Goal: Transaction & Acquisition: Purchase product/service

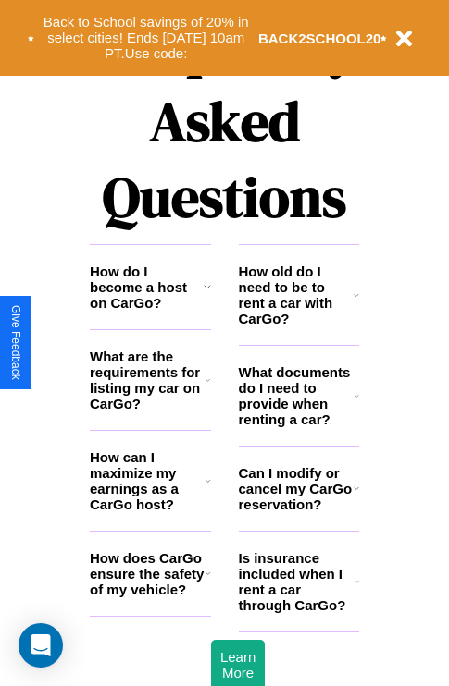
scroll to position [2242, 0]
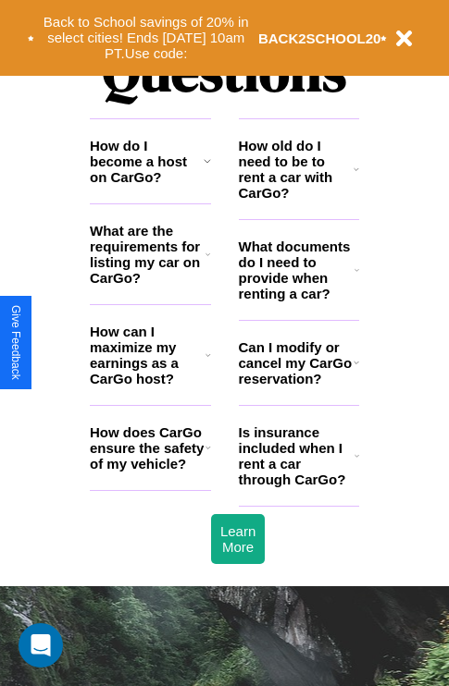
click at [356, 463] on icon at bounding box center [356, 456] width 5 height 15
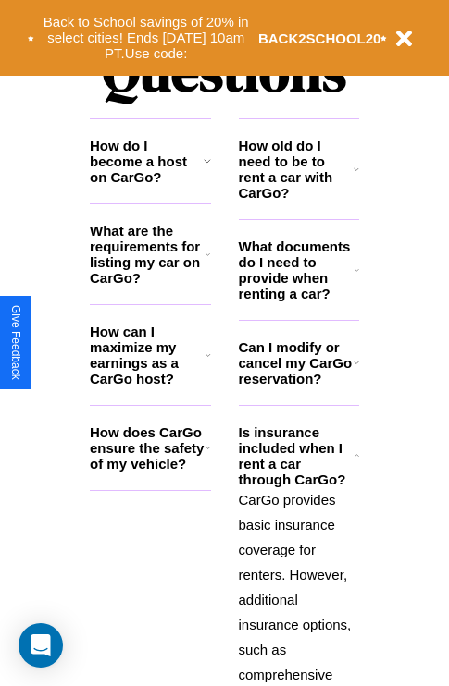
click at [150, 284] on h3 "What are the requirements for listing my car on CarGo?" at bounding box center [148, 254] width 116 height 63
click at [150, 472] on h3 "How does CarGo ensure the safety of my vehicle?" at bounding box center [148, 448] width 116 height 47
click at [356, 177] on icon at bounding box center [356, 169] width 6 height 15
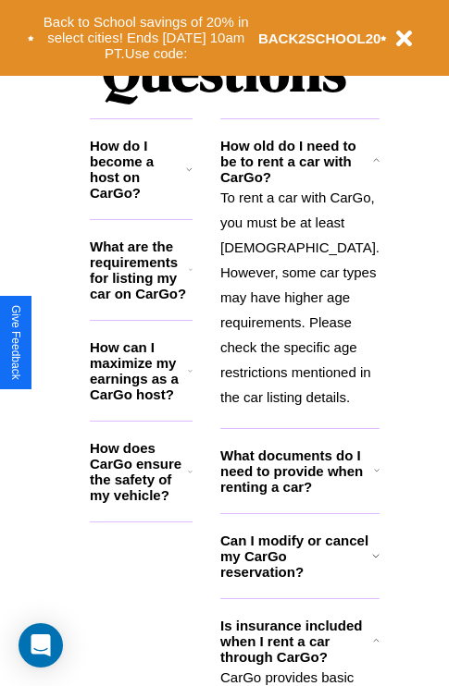
click at [374, 478] on icon at bounding box center [377, 470] width 6 height 15
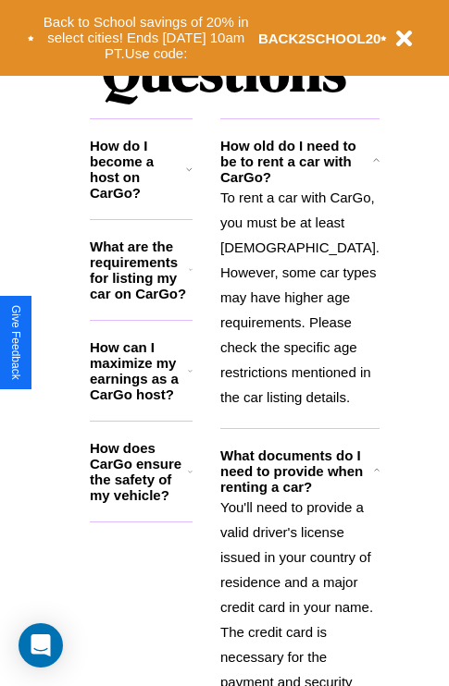
click at [150, 478] on h3 "How does CarGo ensure the safety of my vehicle?" at bounding box center [139, 471] width 98 height 63
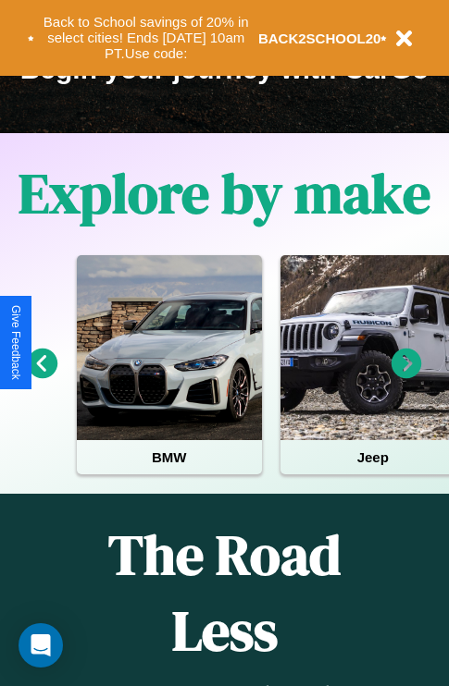
scroll to position [285, 0]
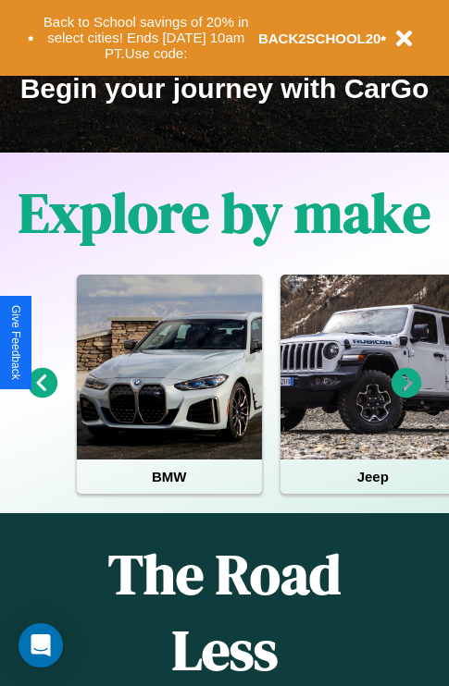
click at [406, 396] on icon at bounding box center [406, 383] width 31 height 31
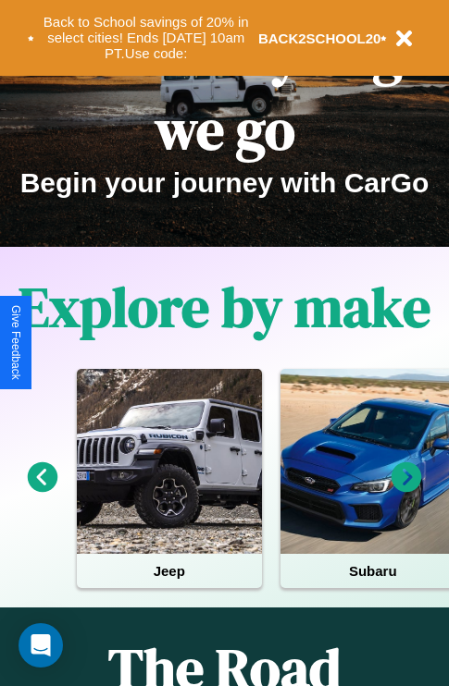
scroll to position [0, 0]
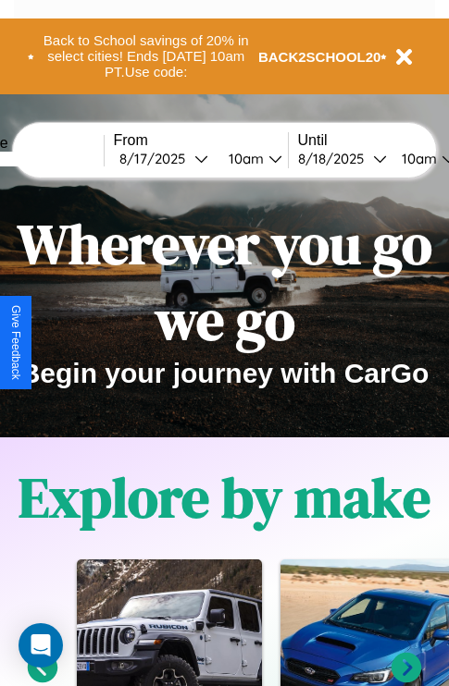
click at [62, 158] on input "text" at bounding box center [34, 159] width 139 height 15
type input "*****"
click at [185, 158] on div "8 / 17 / 2025" at bounding box center [156, 159] width 75 height 18
select select "*"
select select "****"
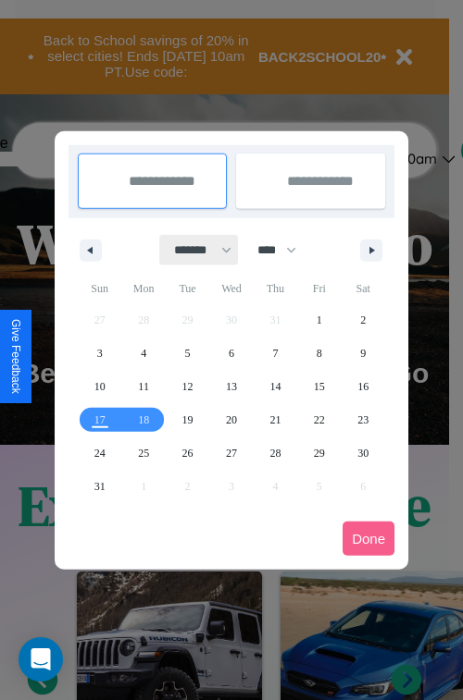
click at [194, 250] on select "******* ******** ***** ***** *** **** **** ****** ********* ******* ******** **…" at bounding box center [199, 250] width 79 height 31
select select "*"
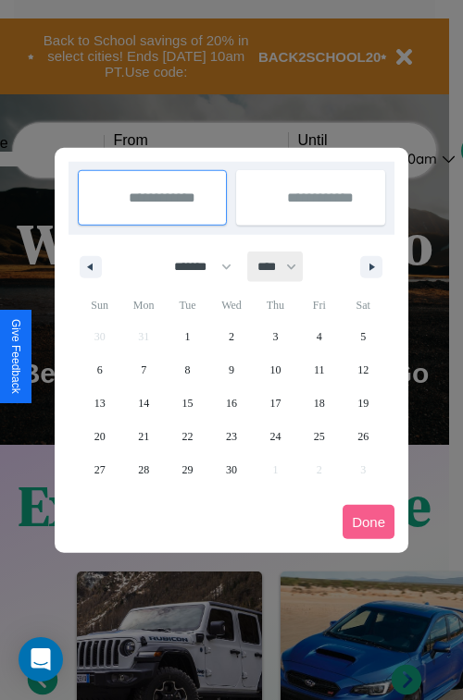
click at [285, 266] on select "**** **** **** **** **** **** **** **** **** **** **** **** **** **** **** ****…" at bounding box center [276, 267] width 56 height 31
select select "****"
click at [143, 369] on span "6" at bounding box center [144, 369] width 6 height 33
type input "**********"
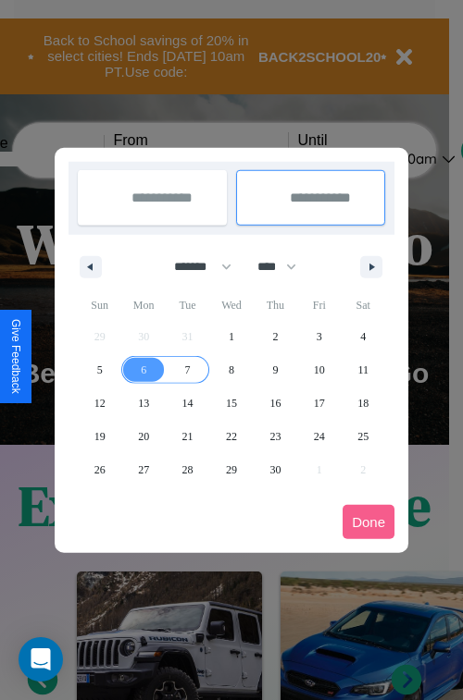
click at [187, 369] on span "7" at bounding box center [188, 369] width 6 height 33
type input "**********"
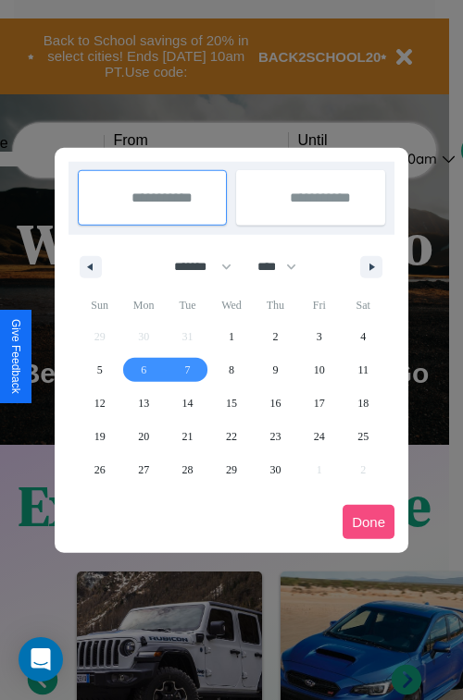
click at [368, 522] on button "Done" at bounding box center [368, 522] width 52 height 34
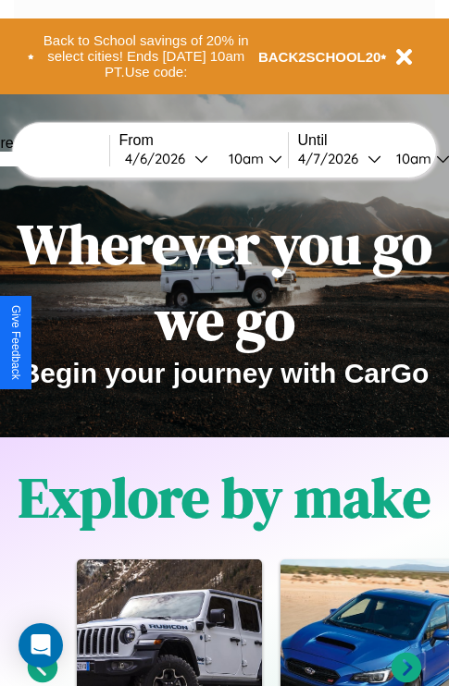
scroll to position [0, 63]
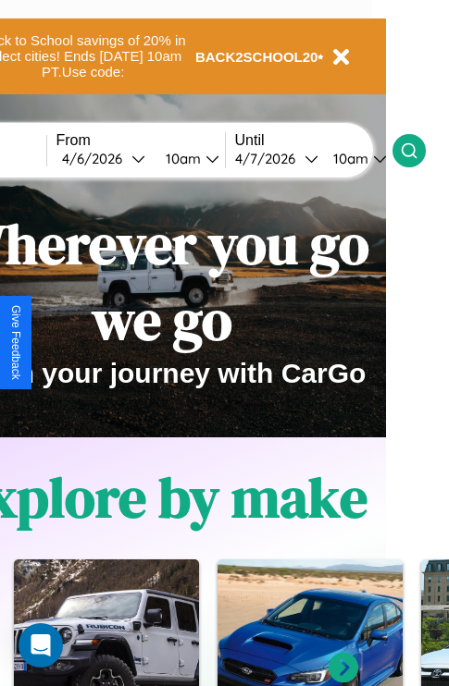
click at [418, 150] on icon at bounding box center [409, 151] width 19 height 19
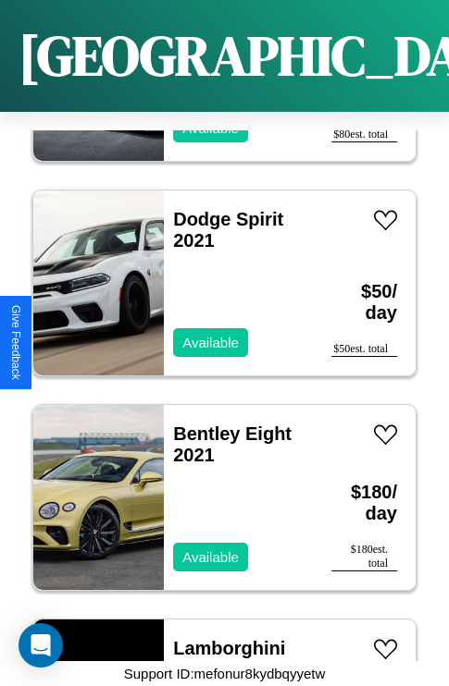
scroll to position [31191, 0]
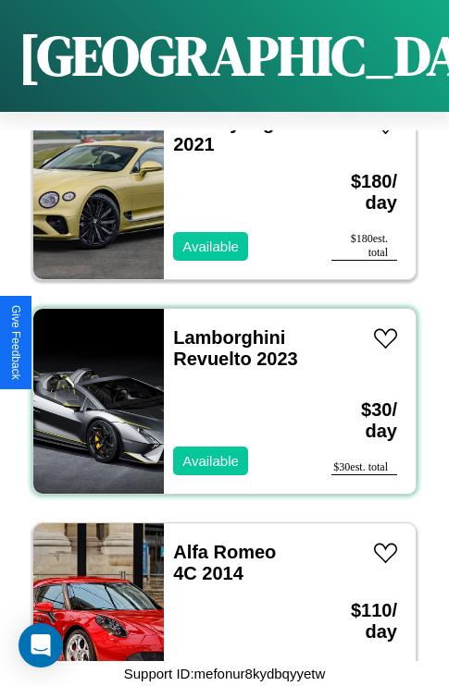
click at [217, 390] on div "Lamborghini Revuelto 2023 Available" at bounding box center [238, 401] width 149 height 185
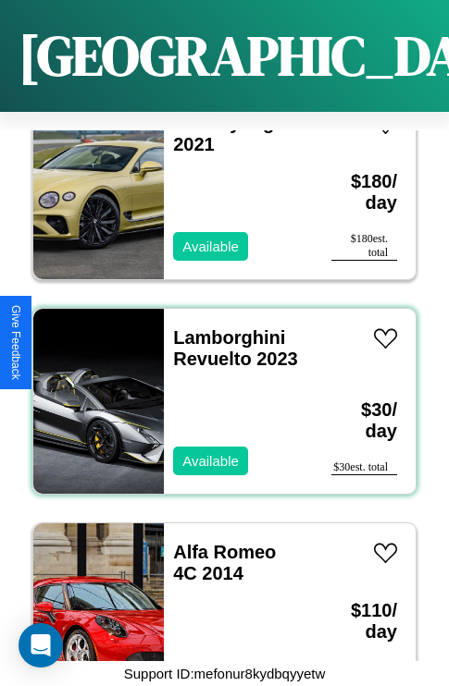
click at [217, 390] on div "Lamborghini Revuelto 2023 Available" at bounding box center [238, 401] width 149 height 185
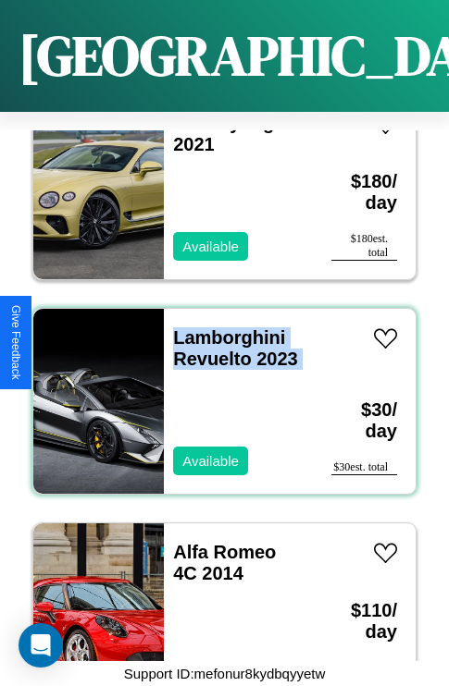
click at [217, 390] on div "Lamborghini Revuelto 2023 Available" at bounding box center [238, 401] width 149 height 185
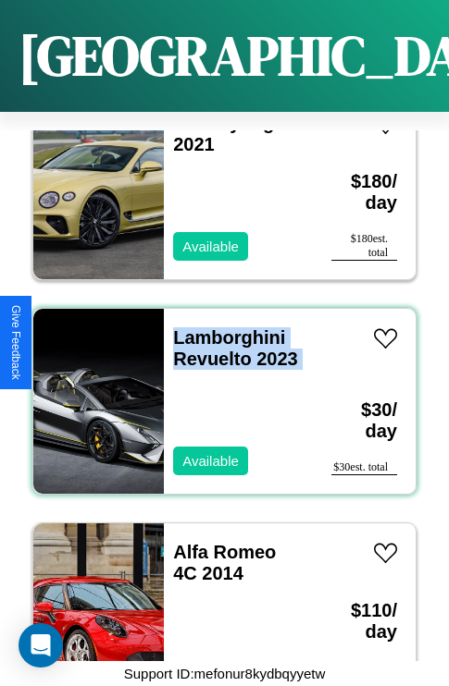
click at [217, 390] on div "Lamborghini Revuelto 2023 Available" at bounding box center [238, 401] width 149 height 185
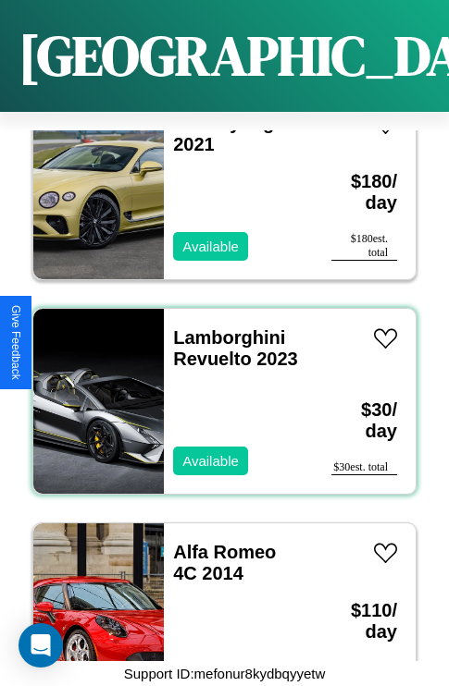
click at [217, 390] on div "Lamborghini Revuelto 2023 Available" at bounding box center [238, 401] width 149 height 185
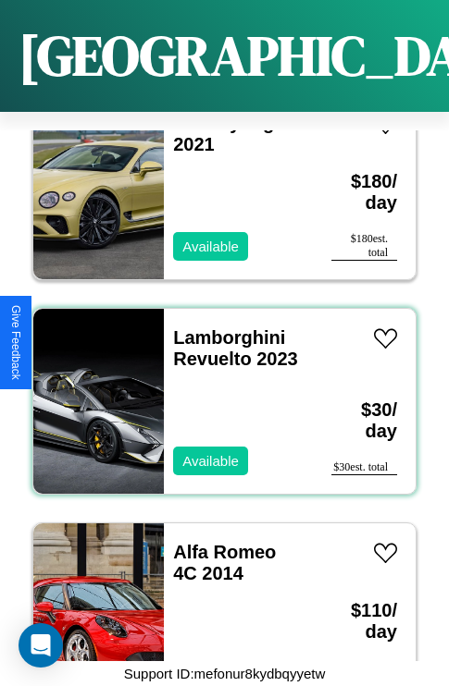
click at [217, 390] on div "Lamborghini Revuelto 2023 Available" at bounding box center [238, 401] width 149 height 185
click at [223, 327] on link "Lamborghini Revuelto 2023" at bounding box center [235, 348] width 125 height 42
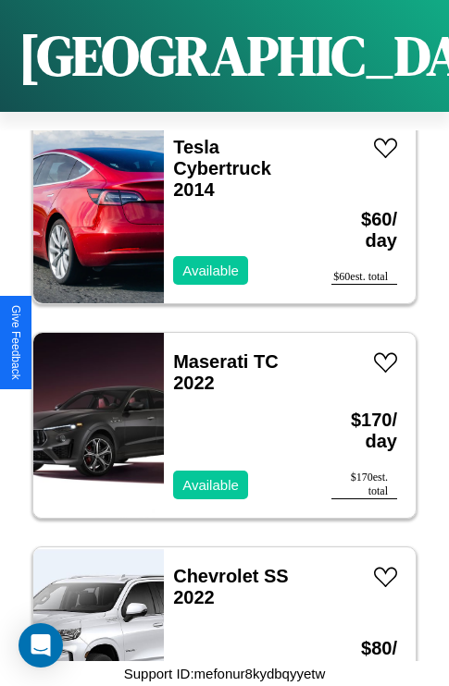
scroll to position [10801, 0]
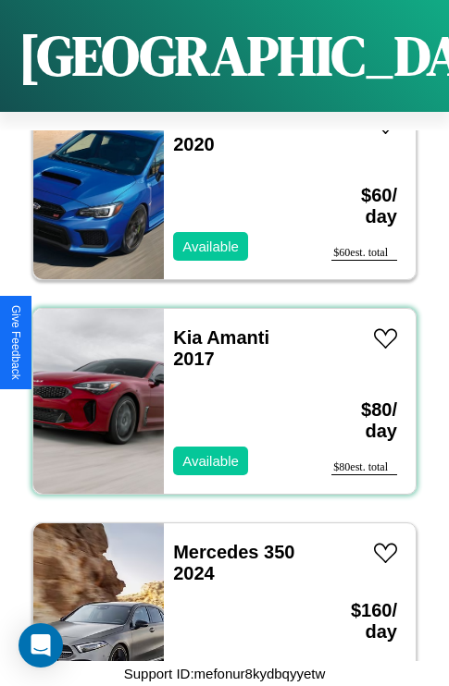
click at [217, 390] on div "Kia Amanti 2017 Available" at bounding box center [238, 401] width 149 height 185
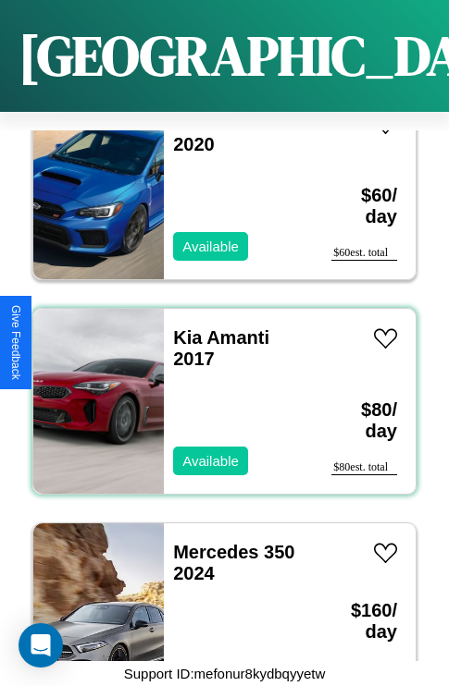
click at [217, 390] on div "Kia Amanti 2017 Available" at bounding box center [238, 401] width 149 height 185
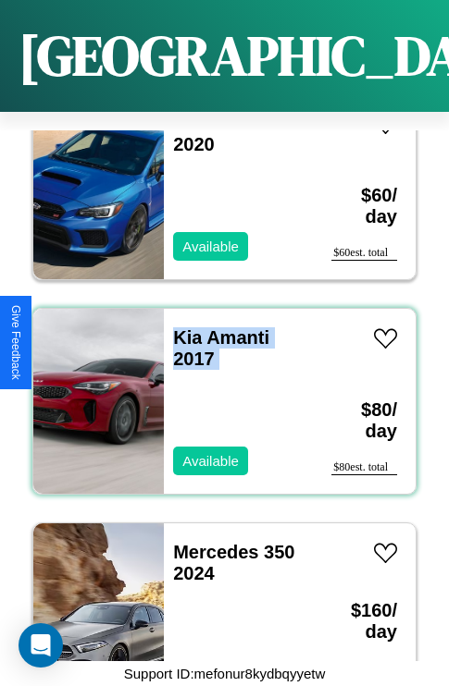
click at [217, 390] on div "Kia Amanti 2017 Available" at bounding box center [238, 401] width 149 height 185
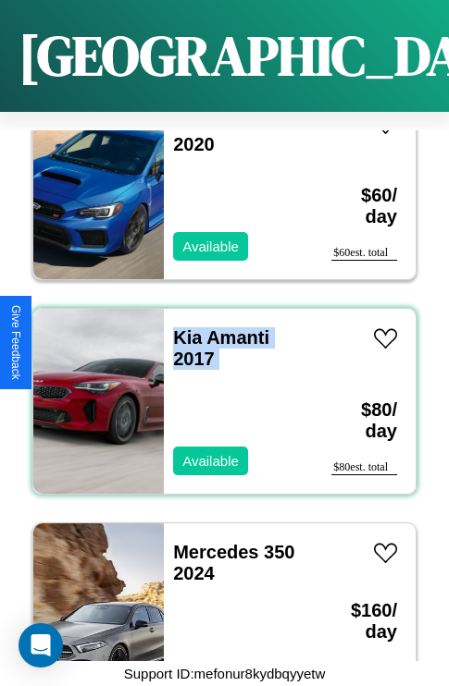
click at [217, 390] on div "Kia Amanti 2017 Available" at bounding box center [238, 401] width 149 height 185
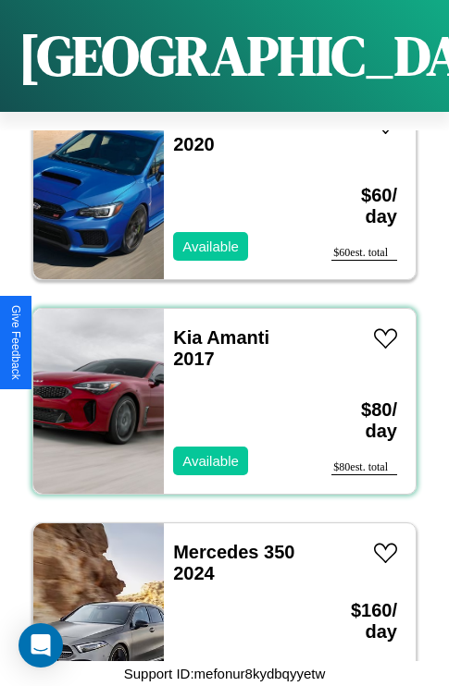
click at [217, 390] on div "Kia Amanti 2017 Available" at bounding box center [238, 401] width 149 height 185
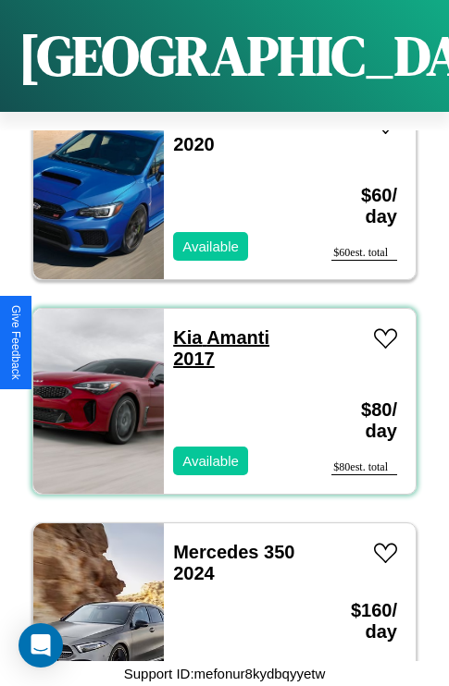
click at [181, 327] on link "Kia Amanti 2017" at bounding box center [221, 348] width 96 height 42
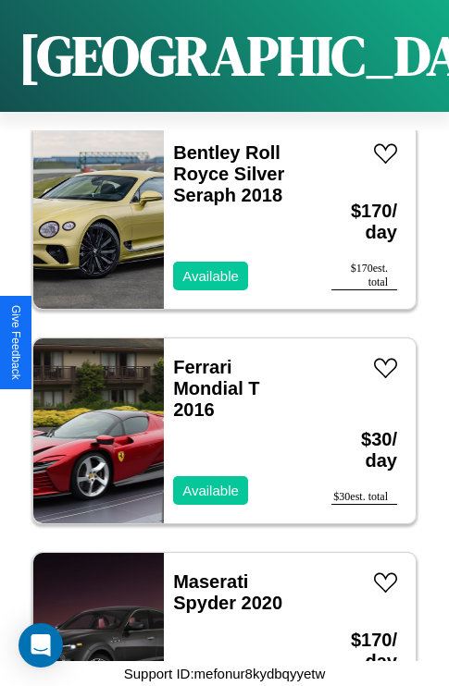
scroll to position [27542, 0]
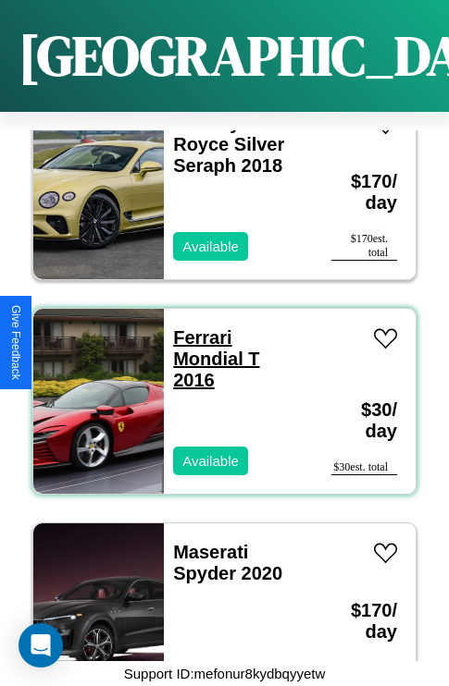
click at [196, 327] on link "Ferrari Mondial T 2016" at bounding box center [216, 358] width 86 height 63
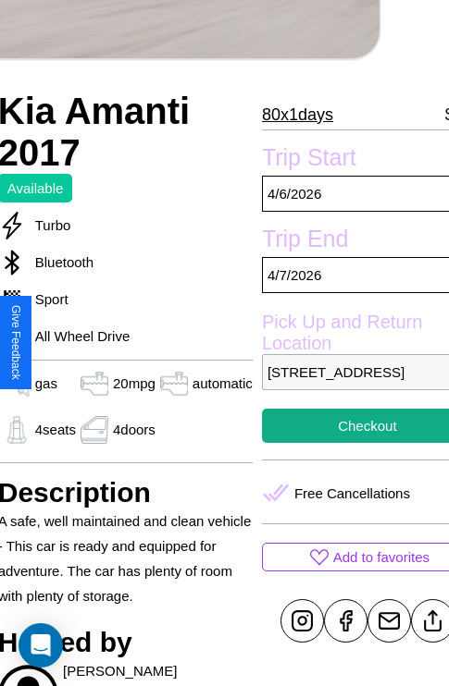
scroll to position [395, 78]
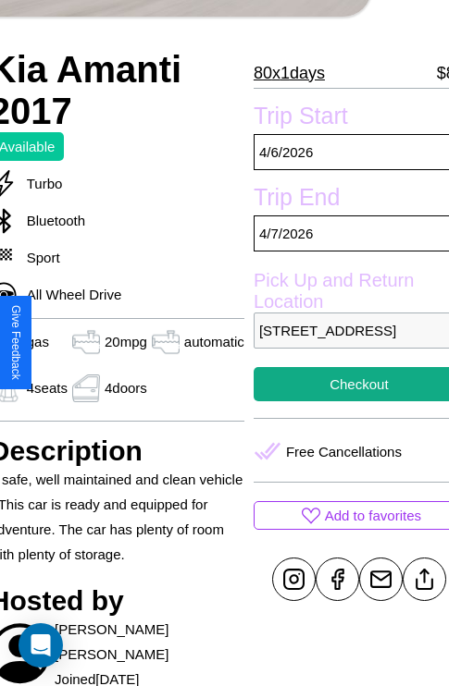
click at [343, 343] on p "9746 Second Street Tokyo 31017 Japan" at bounding box center [358, 331] width 211 height 36
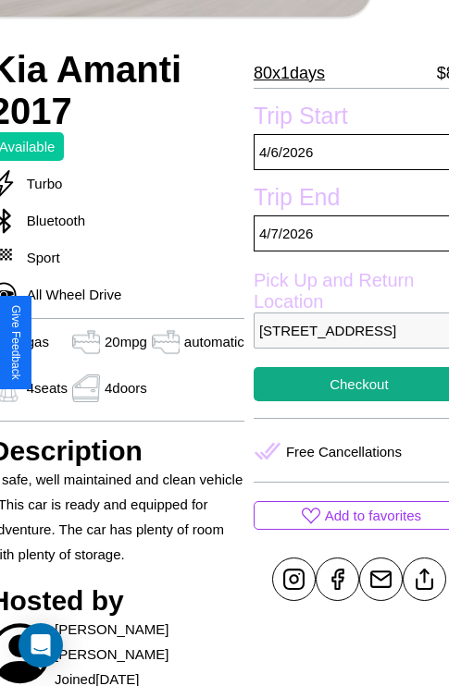
click at [343, 343] on p "9746 Second Street Tokyo 31017 Japan" at bounding box center [358, 331] width 211 height 36
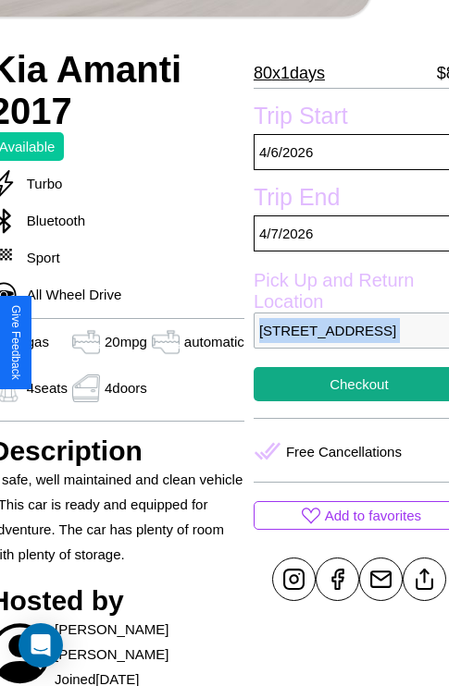
click at [343, 343] on p "9746 Second Street Tokyo 31017 Japan" at bounding box center [358, 331] width 211 height 36
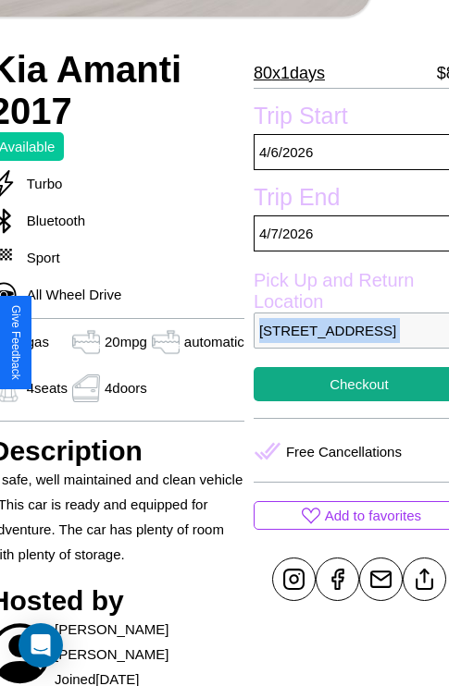
click at [343, 343] on p "9746 Second Street Tokyo 31017 Japan" at bounding box center [358, 331] width 211 height 36
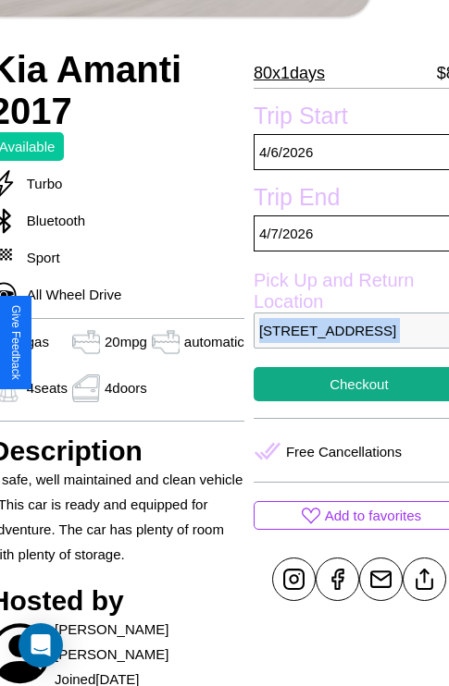
click at [343, 343] on p "9746 Second Street Tokyo 31017 Japan" at bounding box center [358, 331] width 211 height 36
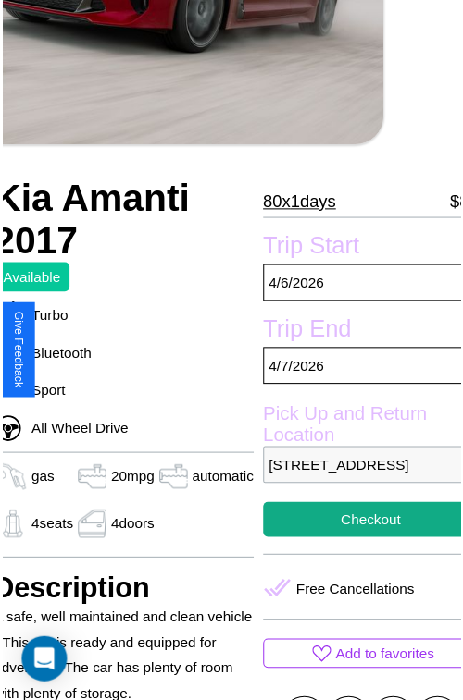
scroll to position [204, 78]
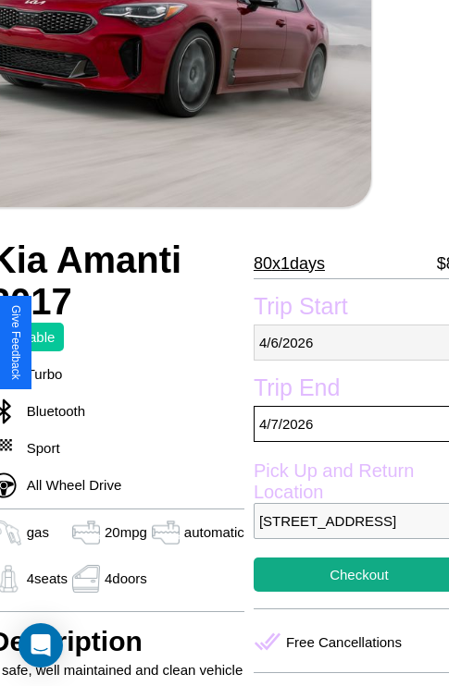
click at [343, 342] on p "4 / 6 / 2026" at bounding box center [358, 343] width 211 height 36
select select "*"
select select "****"
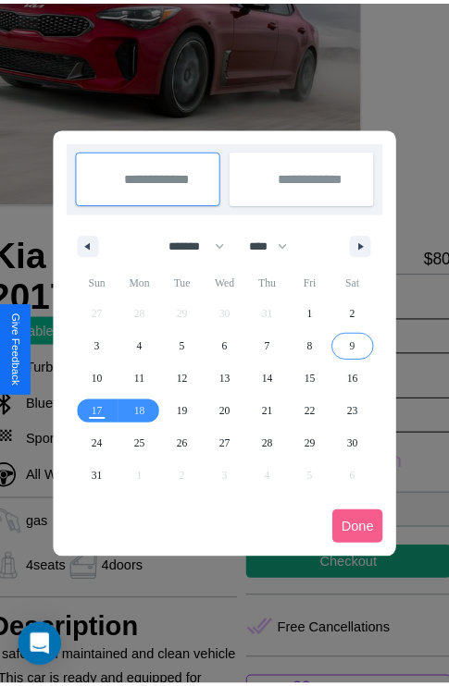
scroll to position [0, 78]
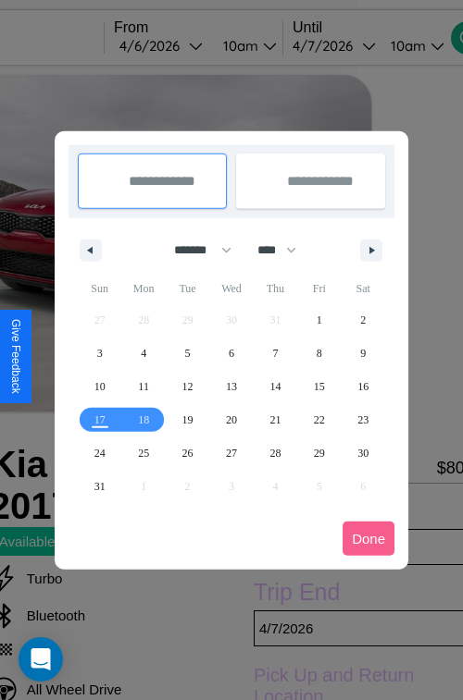
click at [187, 45] on div at bounding box center [231, 350] width 463 height 700
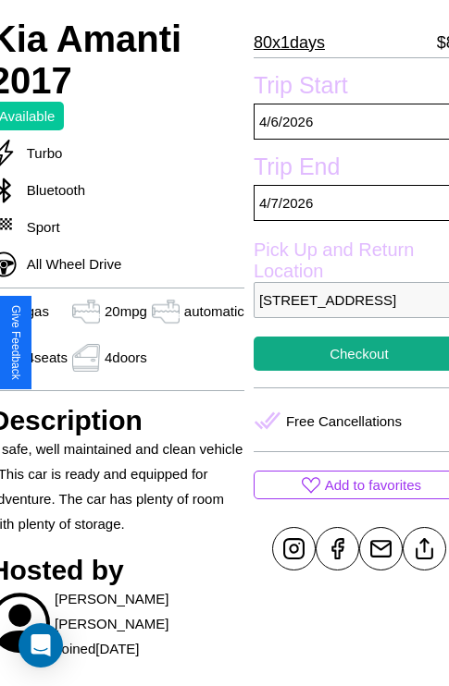
scroll to position [462, 78]
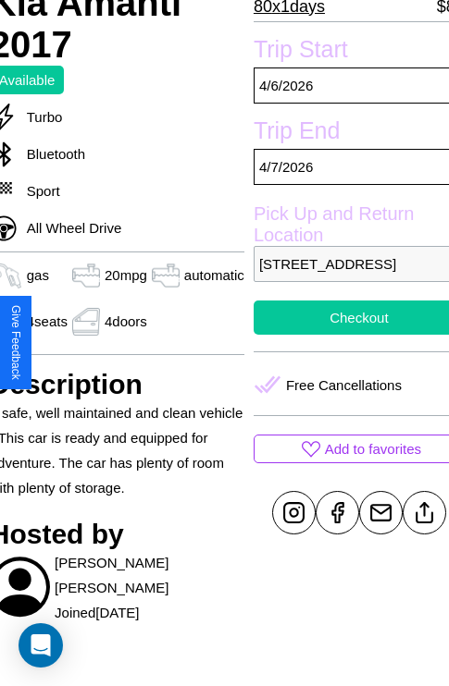
click at [343, 335] on button "Checkout" at bounding box center [358, 318] width 211 height 34
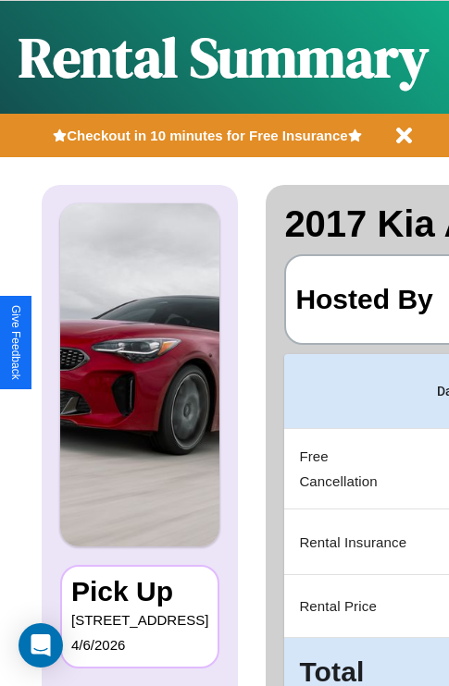
scroll to position [0, 350]
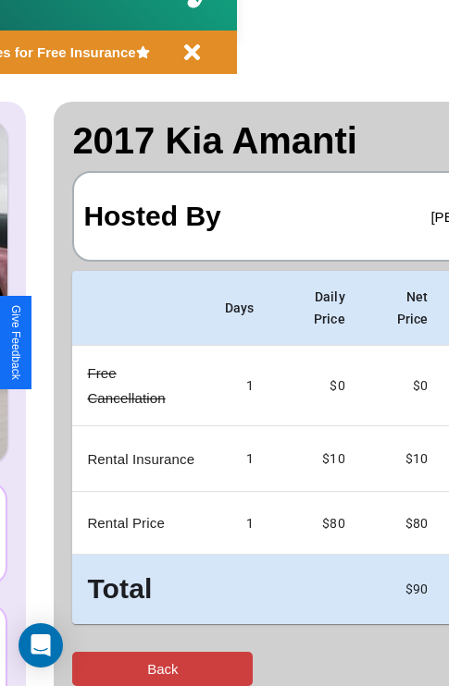
click at [90, 669] on button "Back" at bounding box center [162, 669] width 180 height 34
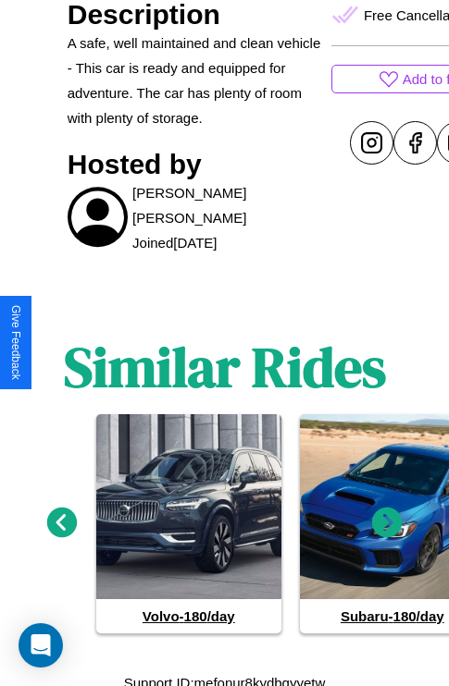
scroll to position [840, 0]
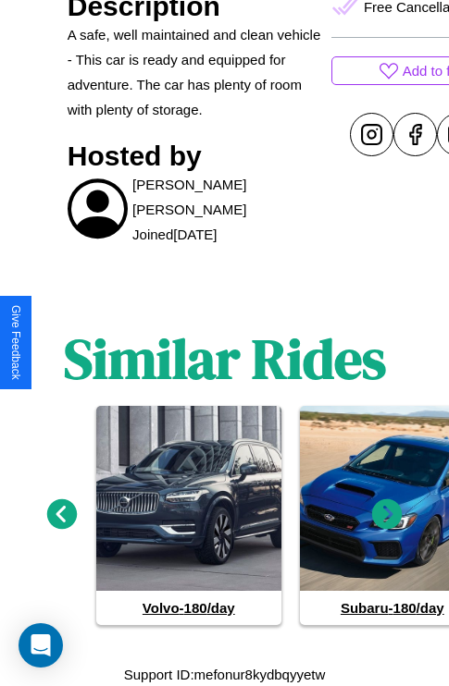
click at [387, 514] on icon at bounding box center [387, 515] width 31 height 31
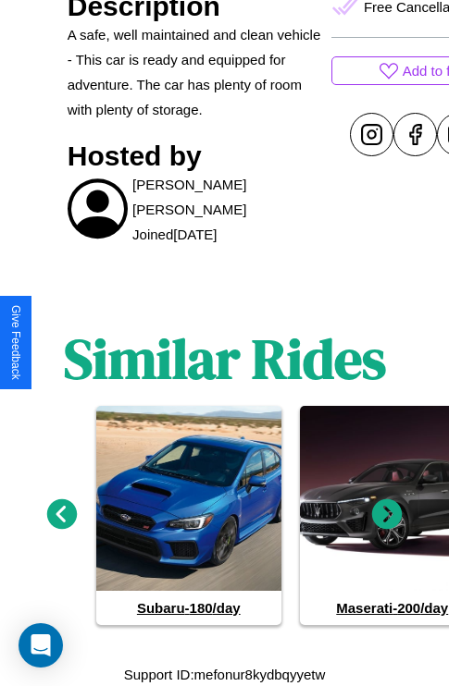
click at [61, 514] on icon at bounding box center [62, 515] width 31 height 31
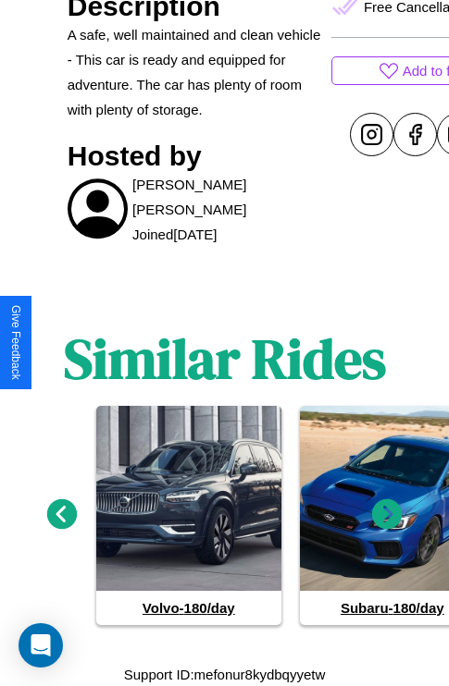
click at [387, 514] on icon at bounding box center [387, 515] width 31 height 31
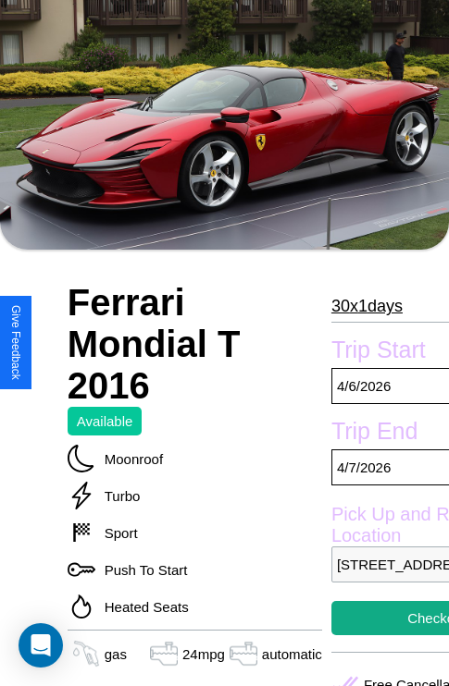
scroll to position [88, 0]
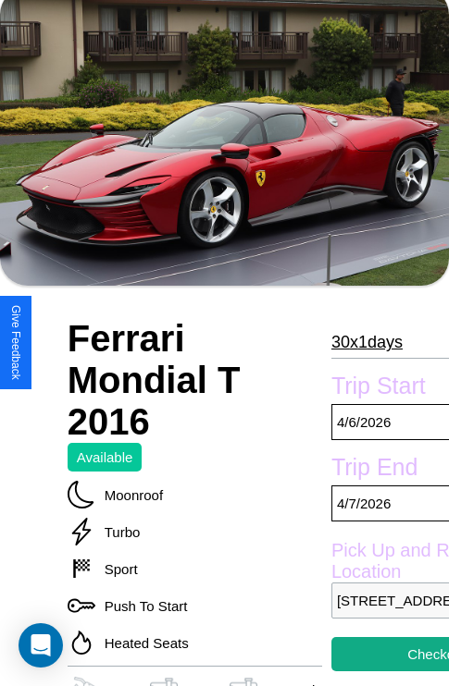
click at [358, 342] on p "30 x 1 days" at bounding box center [366, 342] width 71 height 30
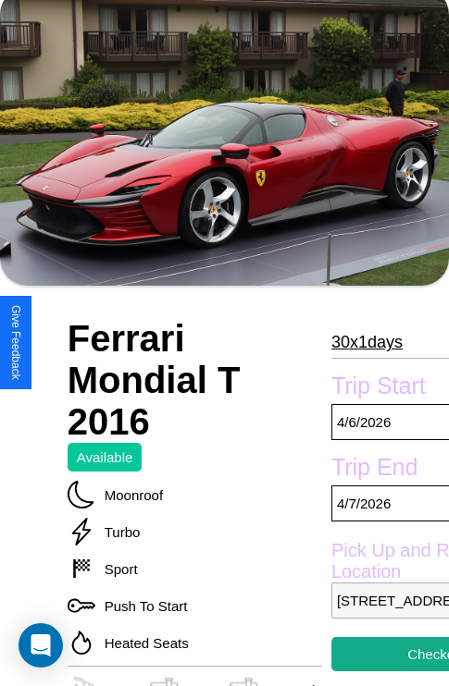
click at [358, 342] on p "30 x 1 days" at bounding box center [366, 342] width 71 height 30
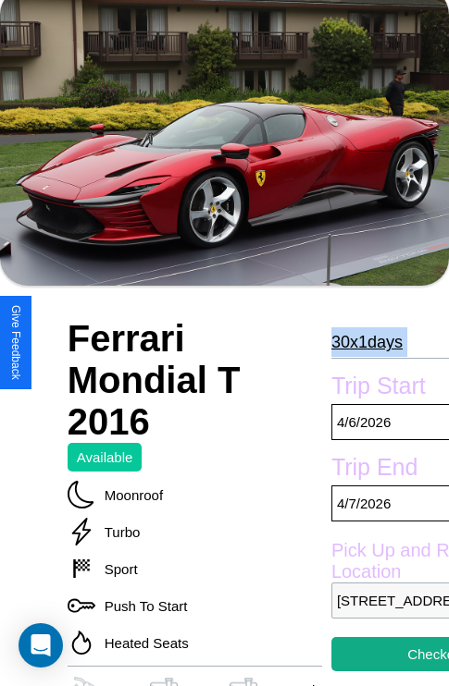
click at [358, 342] on p "30 x 1 days" at bounding box center [366, 342] width 71 height 30
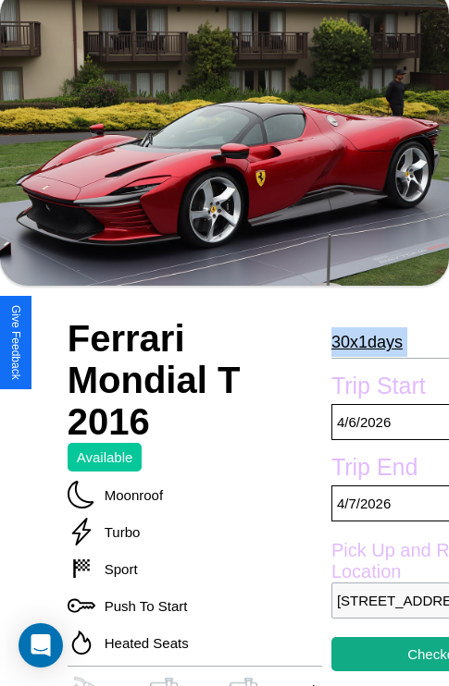
click at [358, 342] on p "30 x 1 days" at bounding box center [366, 342] width 71 height 30
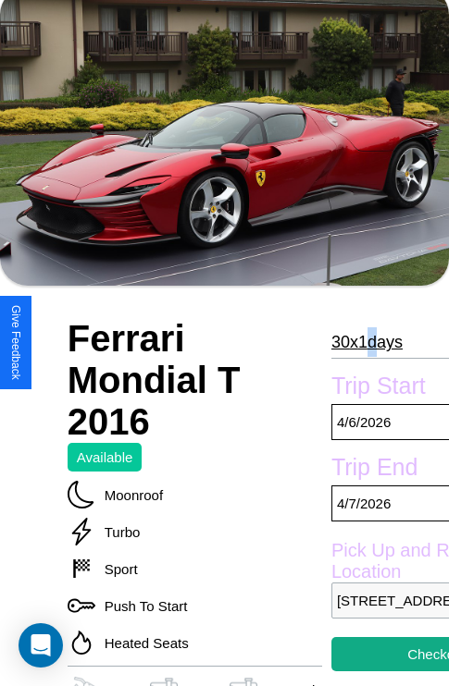
click at [358, 342] on p "30 x 1 days" at bounding box center [366, 342] width 71 height 30
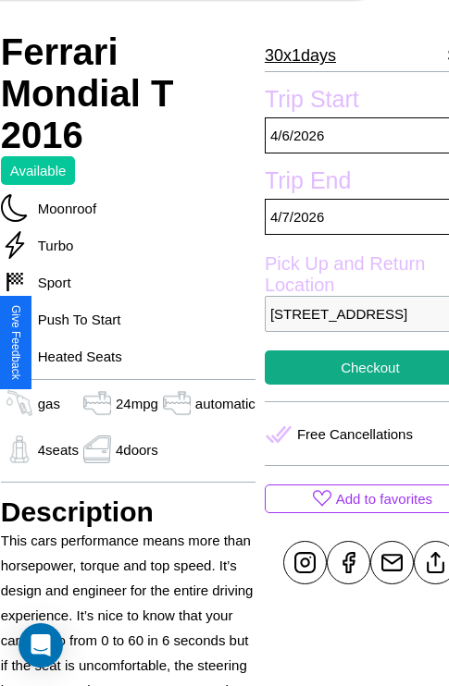
scroll to position [424, 78]
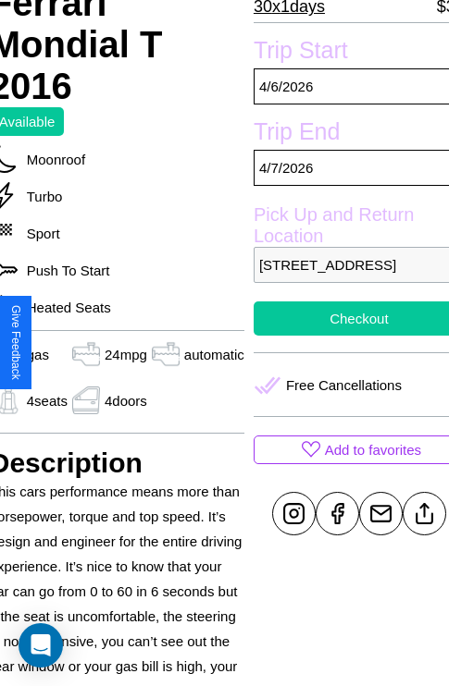
click at [343, 336] on button "Checkout" at bounding box center [358, 319] width 211 height 34
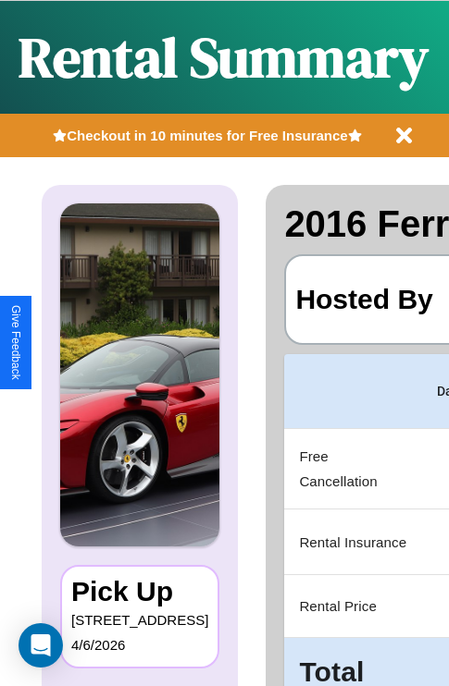
scroll to position [0, 350]
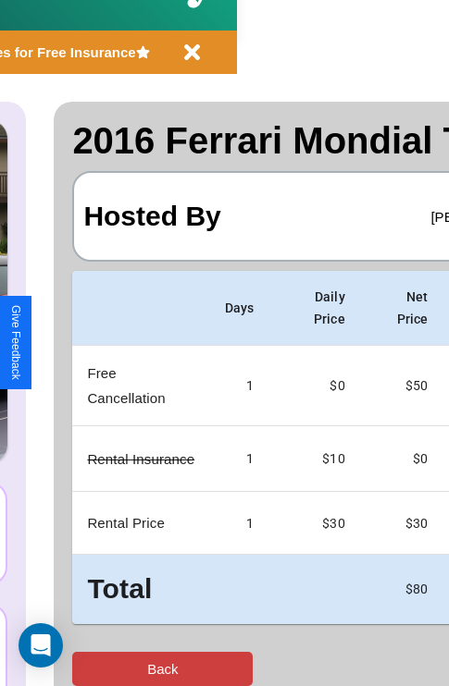
click at [90, 669] on button "Back" at bounding box center [162, 669] width 180 height 34
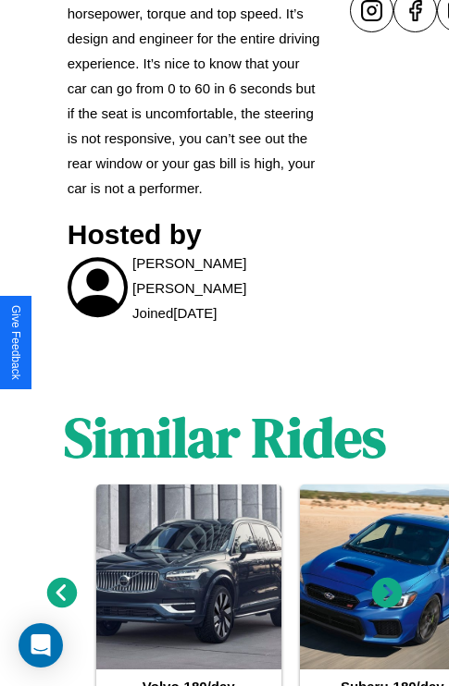
scroll to position [1031, 0]
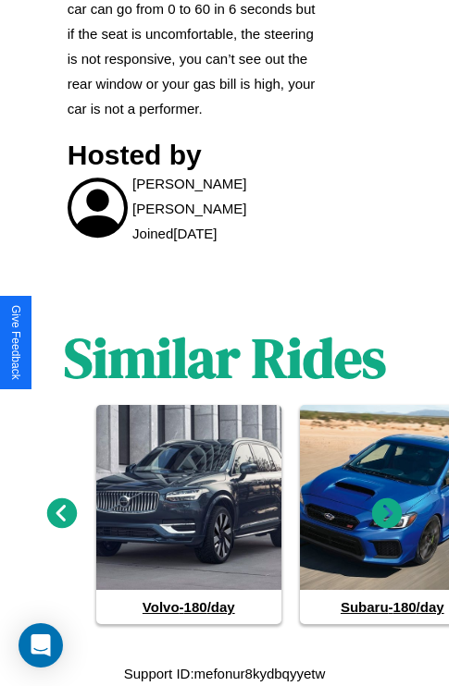
click at [387, 514] on icon at bounding box center [387, 514] width 31 height 31
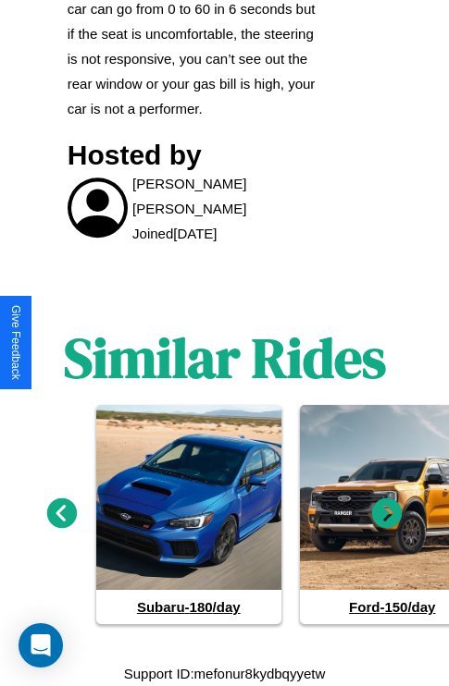
click at [387, 514] on icon at bounding box center [387, 514] width 31 height 31
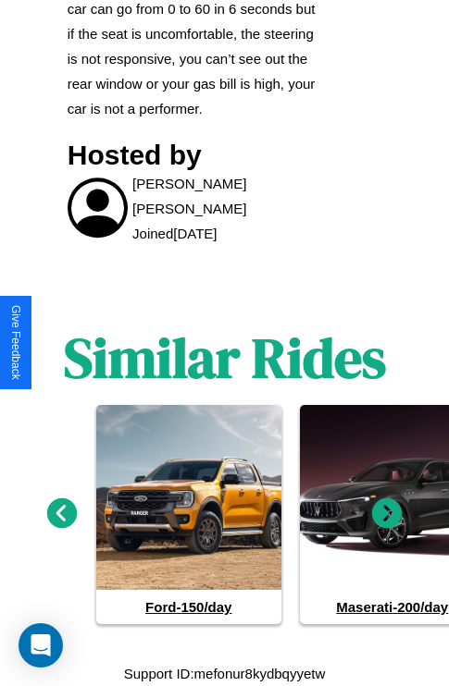
click at [387, 514] on icon at bounding box center [387, 514] width 31 height 31
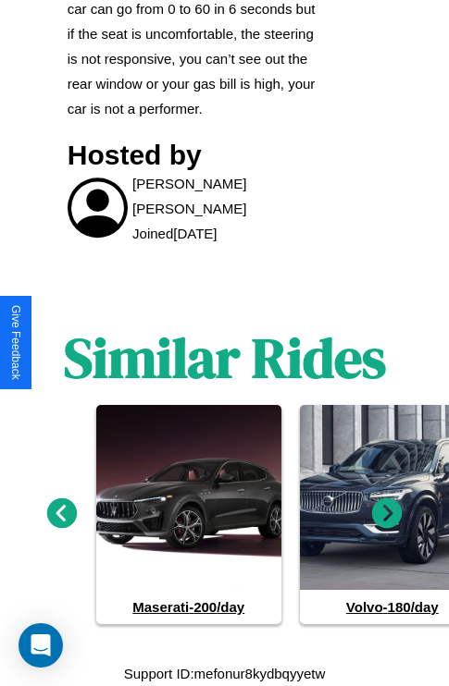
click at [387, 514] on icon at bounding box center [387, 514] width 31 height 31
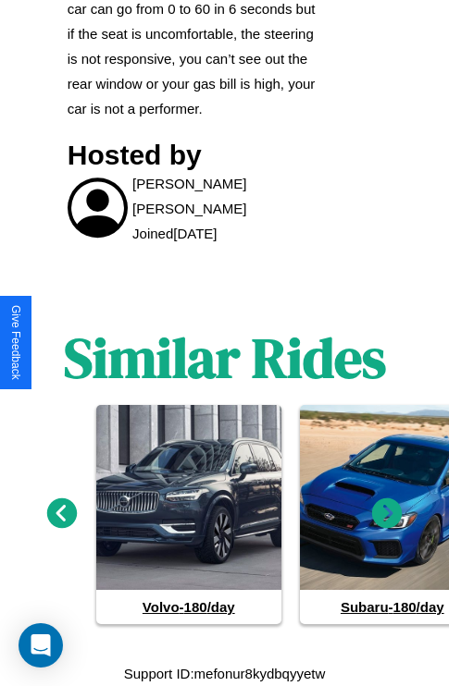
click at [387, 514] on icon at bounding box center [387, 514] width 31 height 31
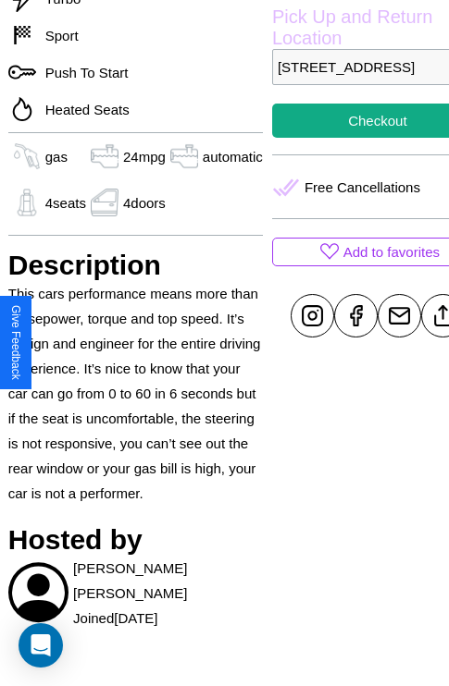
scroll to position [619, 59]
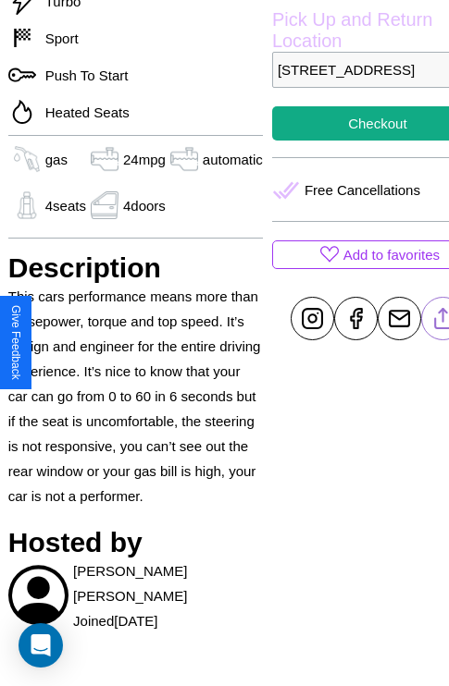
click at [442, 322] on line at bounding box center [442, 315] width 0 height 13
